Goal: Transaction & Acquisition: Purchase product/service

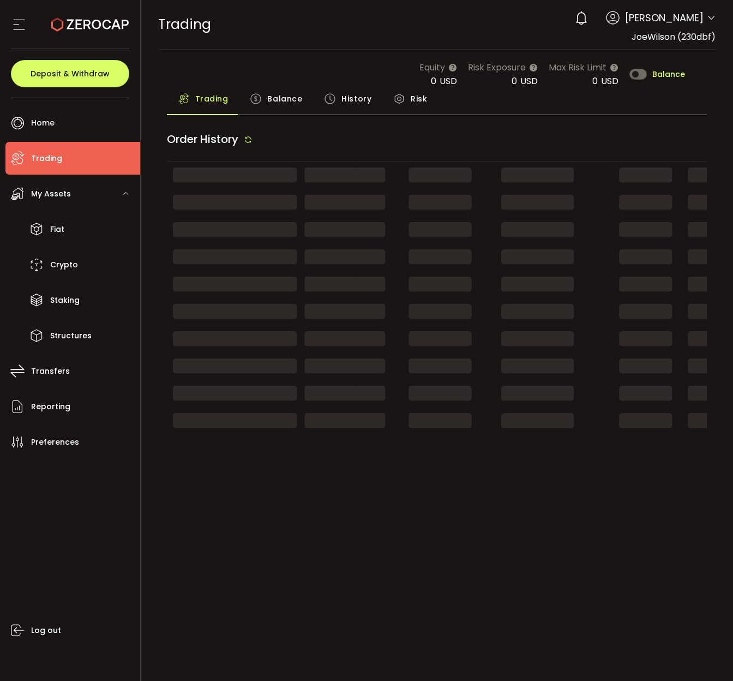
click at [91, 158] on li "Trading" at bounding box center [72, 158] width 135 height 33
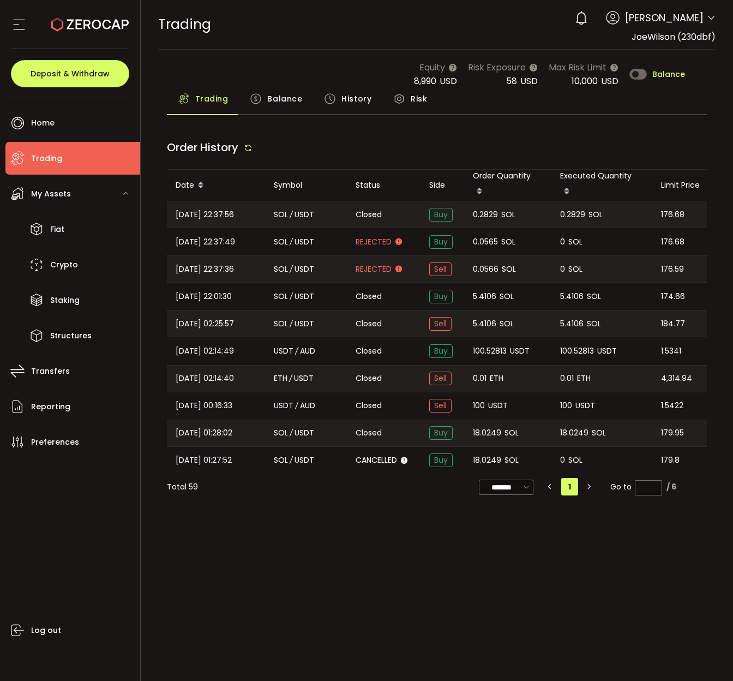
type input "***"
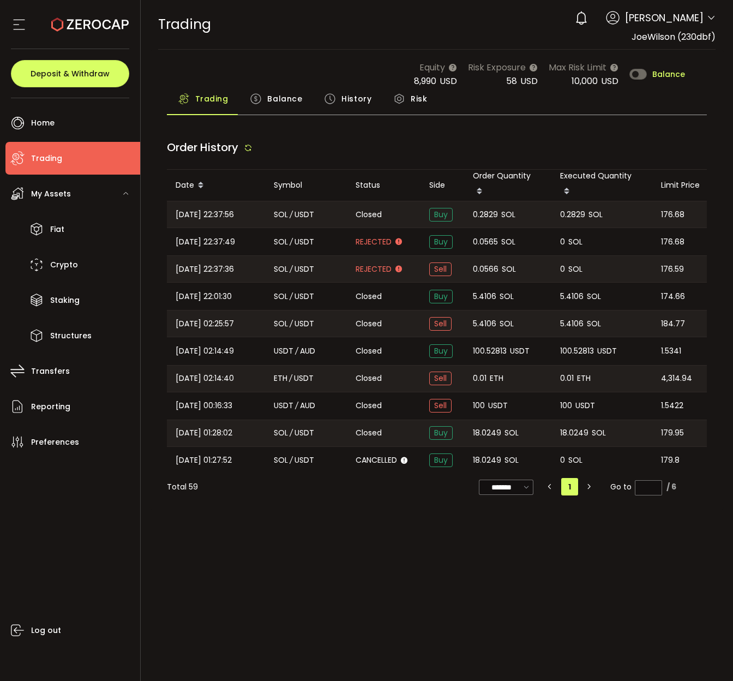
type input "***"
